Goal: Task Accomplishment & Management: Manage account settings

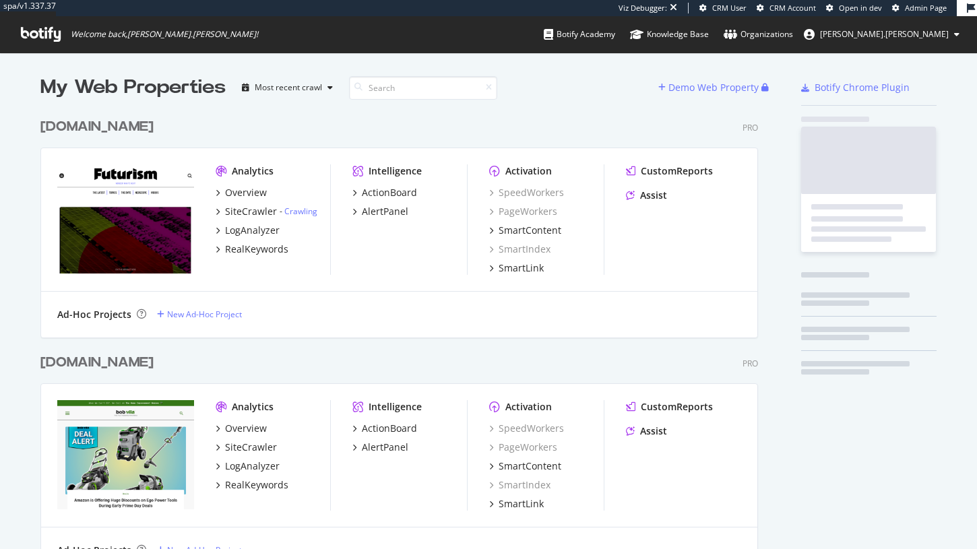
scroll to position [2453, 729]
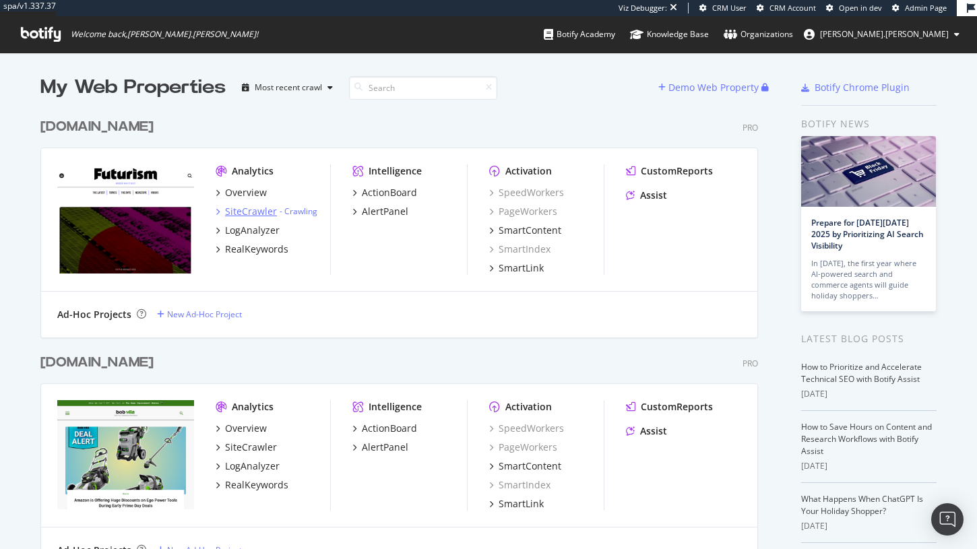
click at [261, 208] on div "SiteCrawler" at bounding box center [251, 211] width 52 height 13
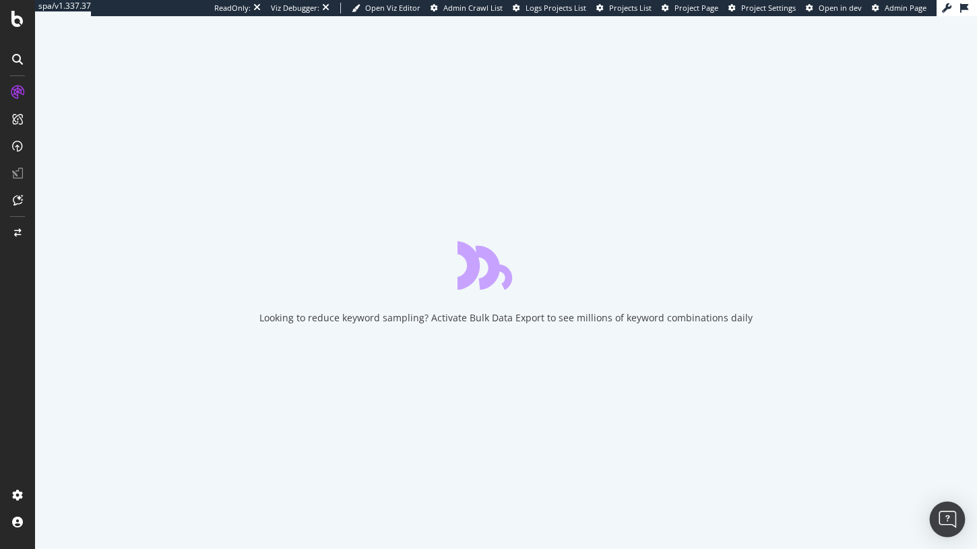
click at [950, 508] on div "Open Intercom Messenger" at bounding box center [948, 520] width 36 height 36
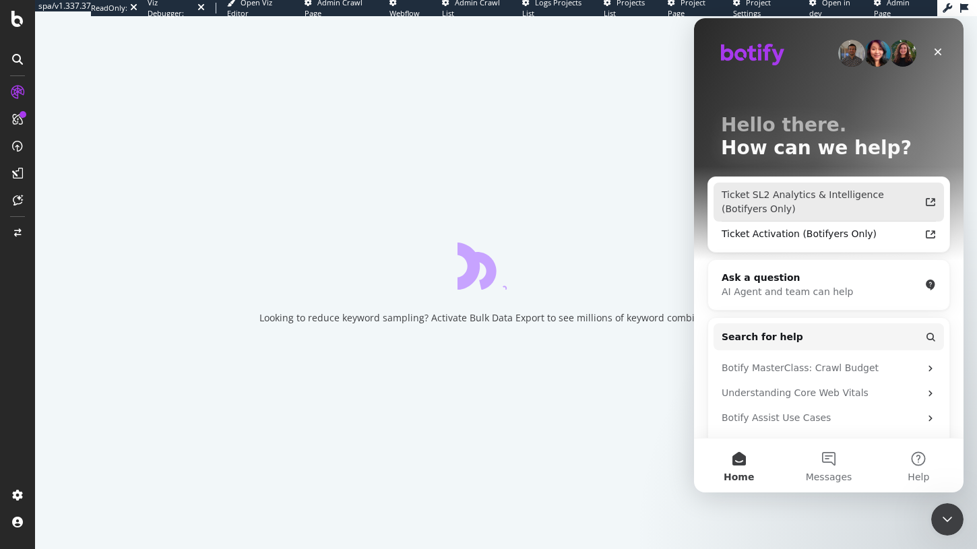
click at [827, 195] on div "Ticket SL2 Analytics & Intelligence (Botifyers Only)" at bounding box center [821, 202] width 198 height 28
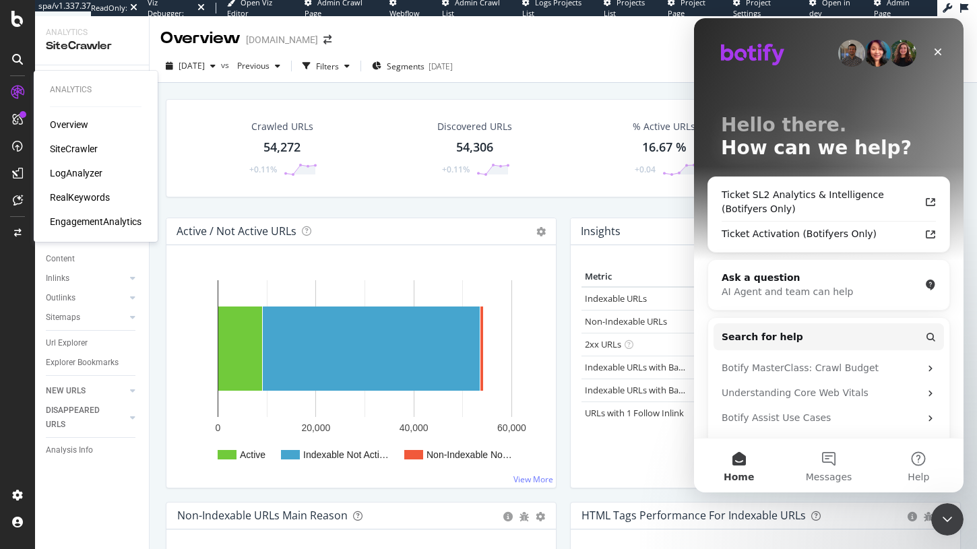
click at [67, 171] on div "LogAnalyzer" at bounding box center [76, 172] width 53 height 13
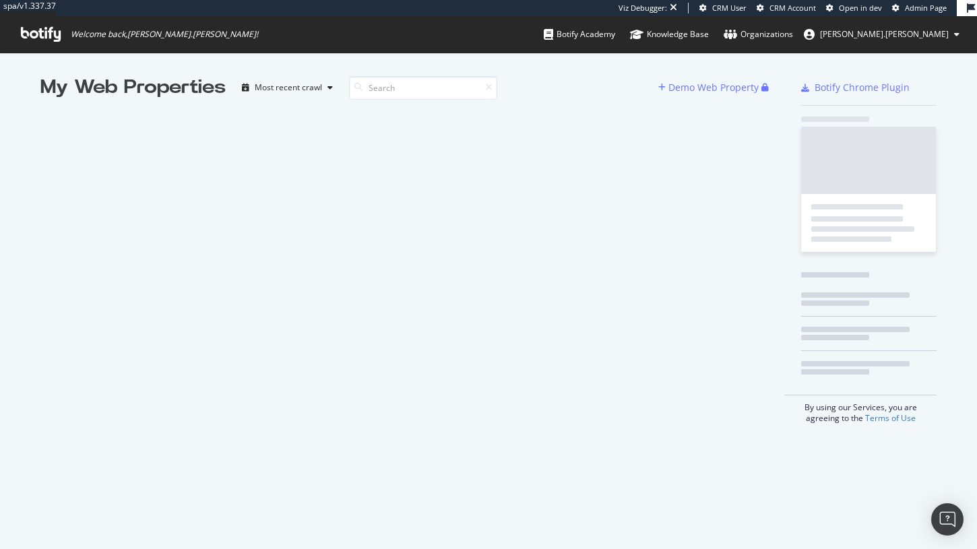
scroll to position [549, 977]
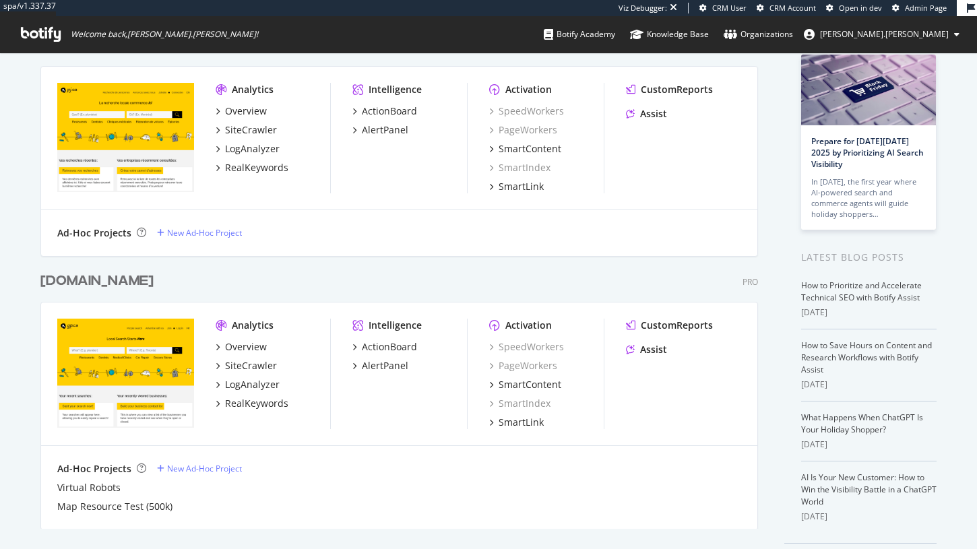
scroll to position [126, 0]
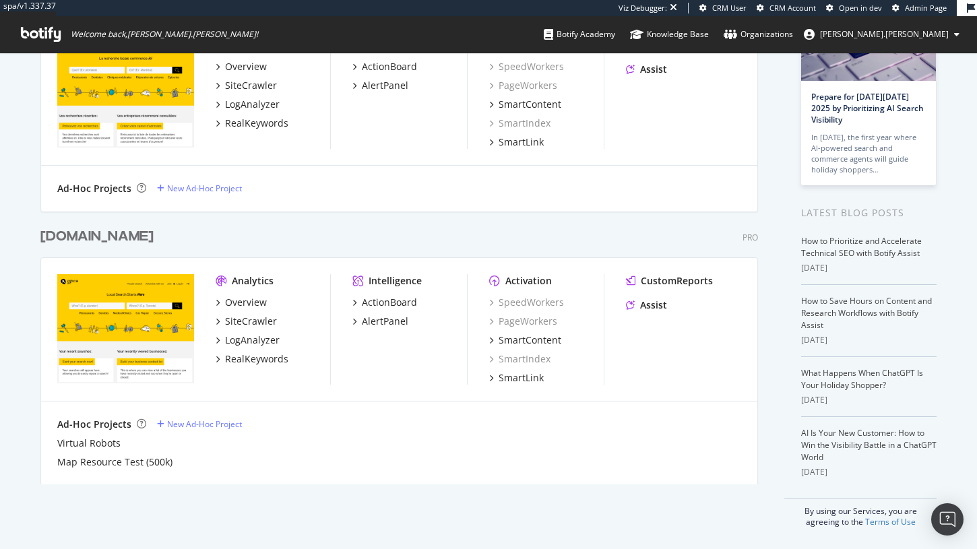
click at [241, 313] on div "Overview SiteCrawler LogAnalyzer RealKeywords" at bounding box center [273, 331] width 115 height 70
click at [241, 316] on div "SiteCrawler" at bounding box center [251, 321] width 52 height 13
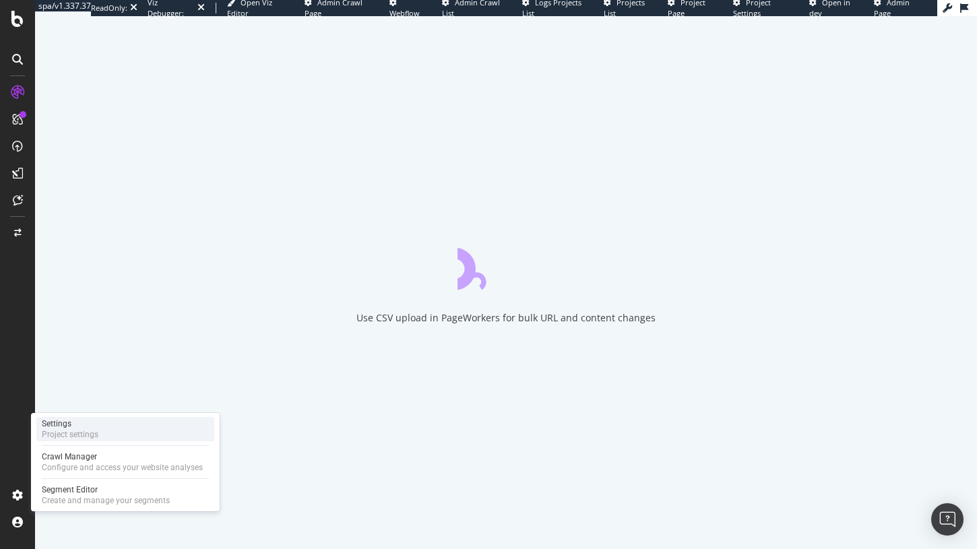
click at [77, 439] on div "Project settings" at bounding box center [70, 434] width 57 height 11
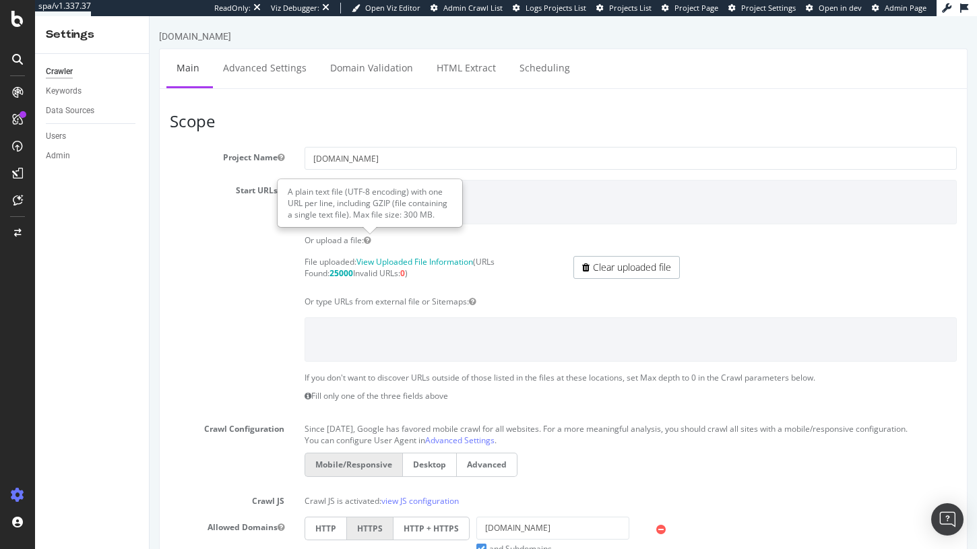
click at [408, 212] on div "A plain text file (UTF-8 encoding) with one URL per line, including GZIP (file …" at bounding box center [369, 203] width 183 height 47
click at [435, 218] on div "A plain text file (UTF-8 encoding) with one URL per line, including GZIP (file …" at bounding box center [369, 203] width 183 height 47
drag, startPoint x: 430, startPoint y: 216, endPoint x: 355, endPoint y: 216, distance: 75.5
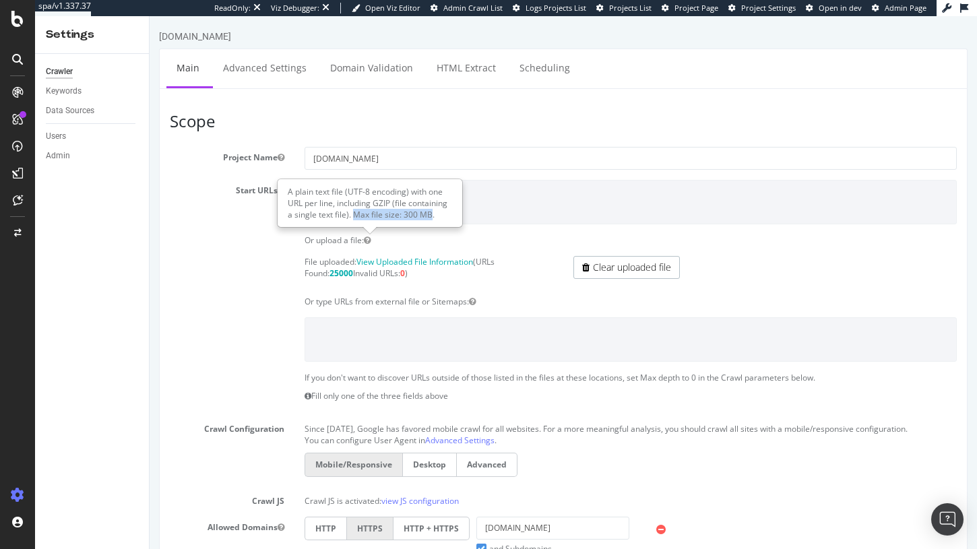
click at [355, 216] on div "A plain text file (UTF-8 encoding) with one URL per line, including GZIP (file …" at bounding box center [369, 203] width 183 height 47
copy div "Max file size: 300 MB"
